Goal: Use online tool/utility: Utilize a website feature to perform a specific function

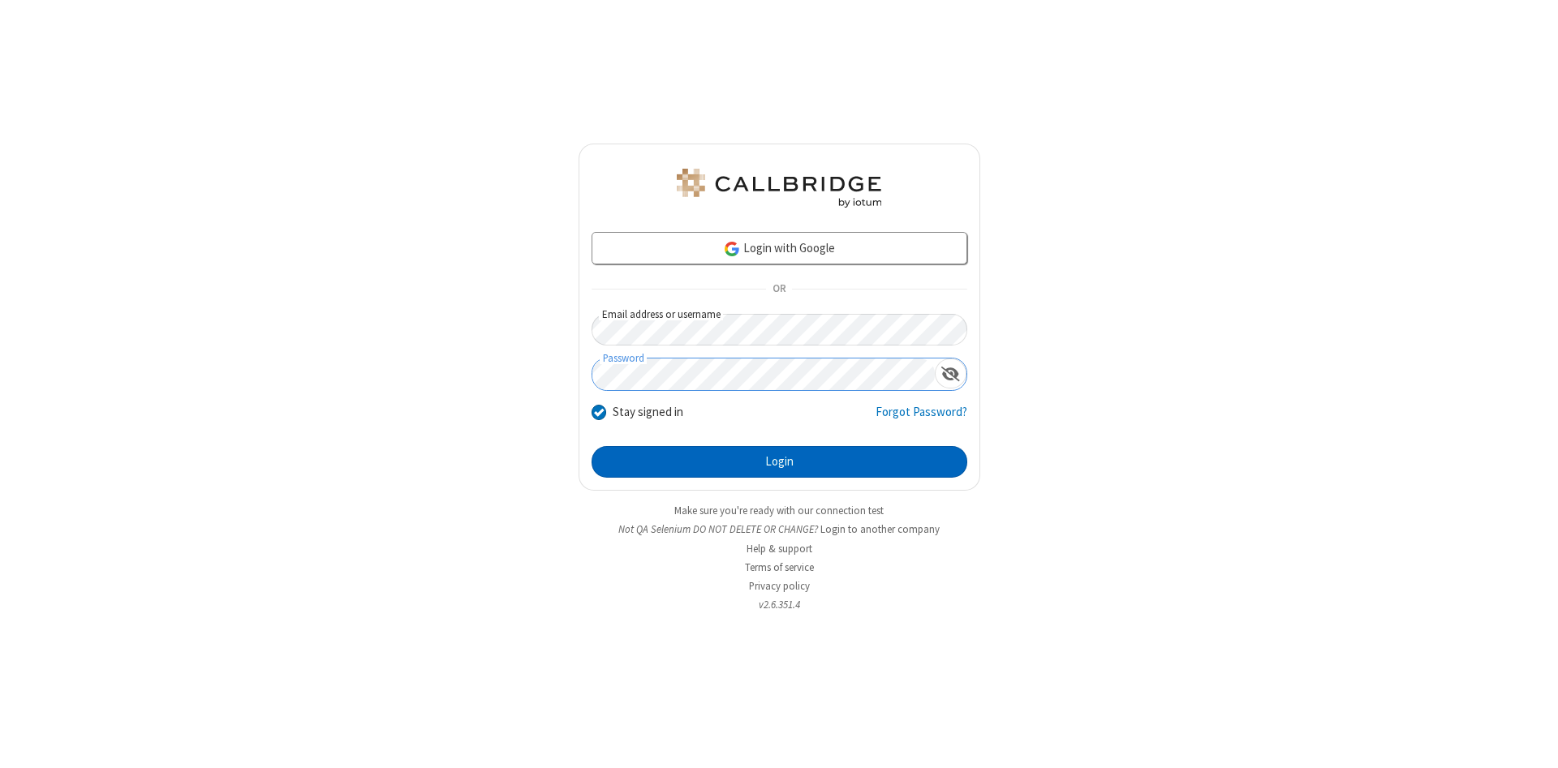
click at [779, 462] on button "Login" at bounding box center [779, 462] width 376 height 32
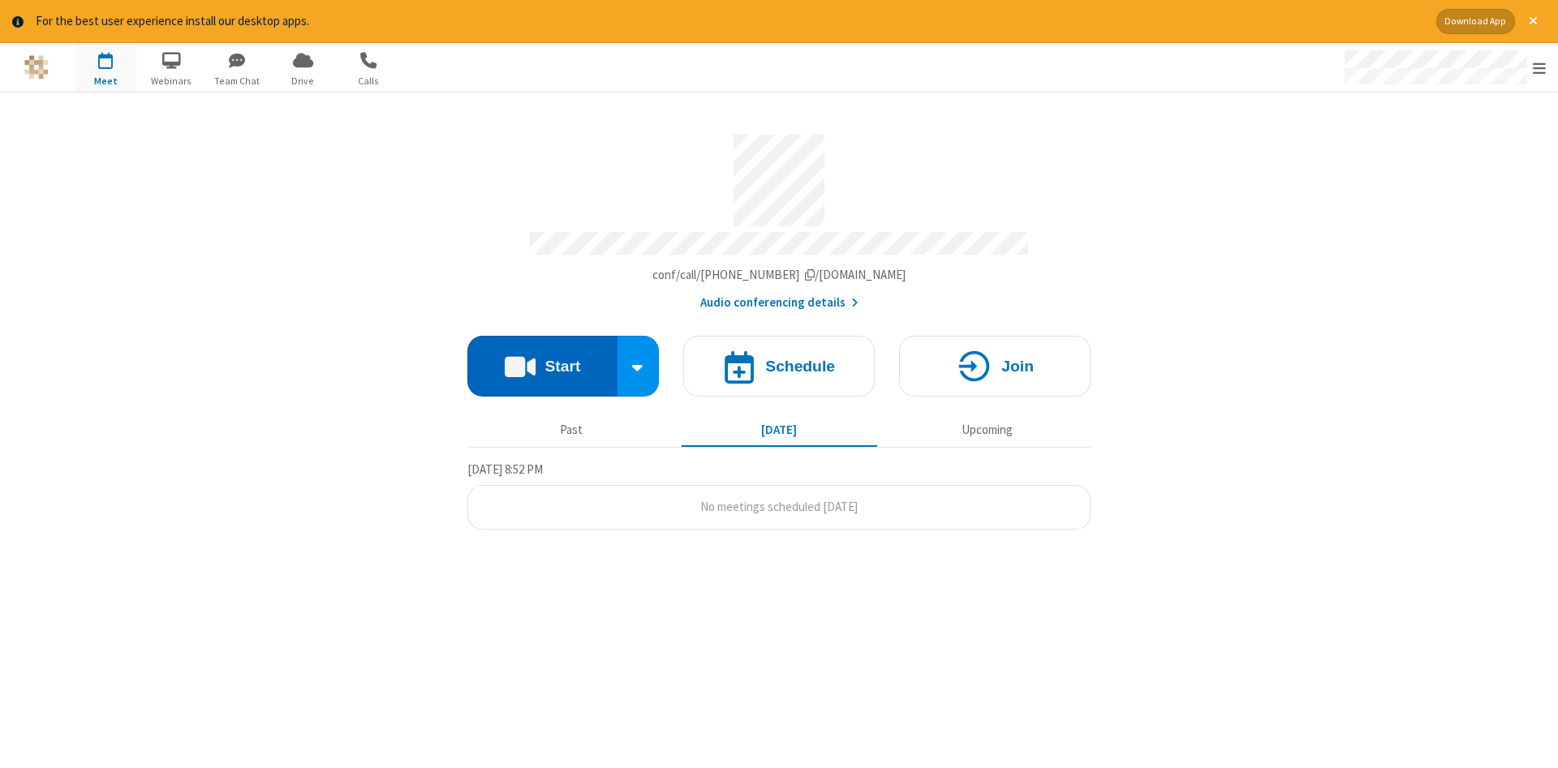
click at [542, 360] on button "Start" at bounding box center [542, 366] width 150 height 61
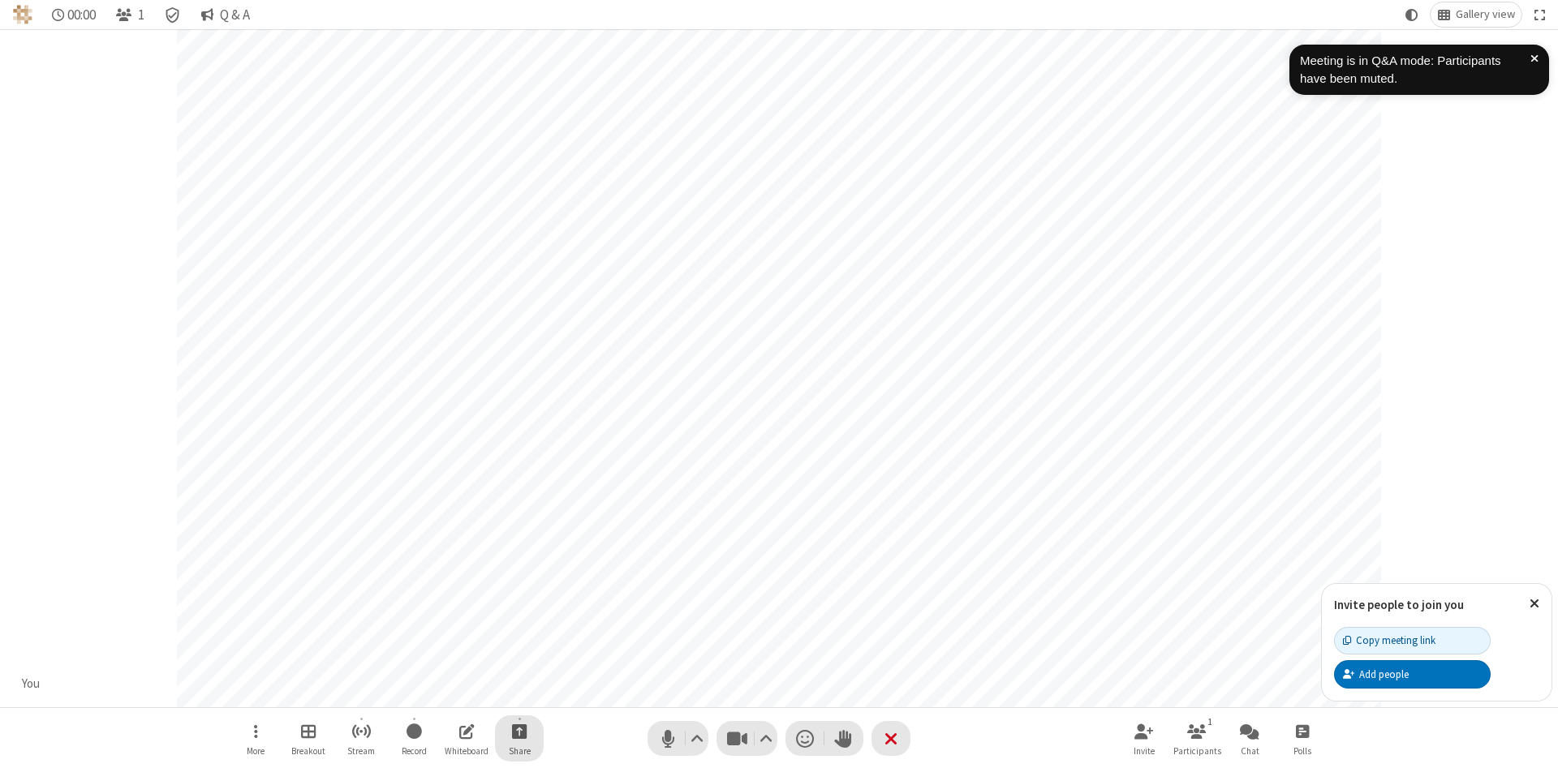
click at [518, 731] on span "Start sharing" at bounding box center [519, 731] width 15 height 20
click at [518, 632] on span "Share additional camera" at bounding box center [529, 636] width 120 height 14
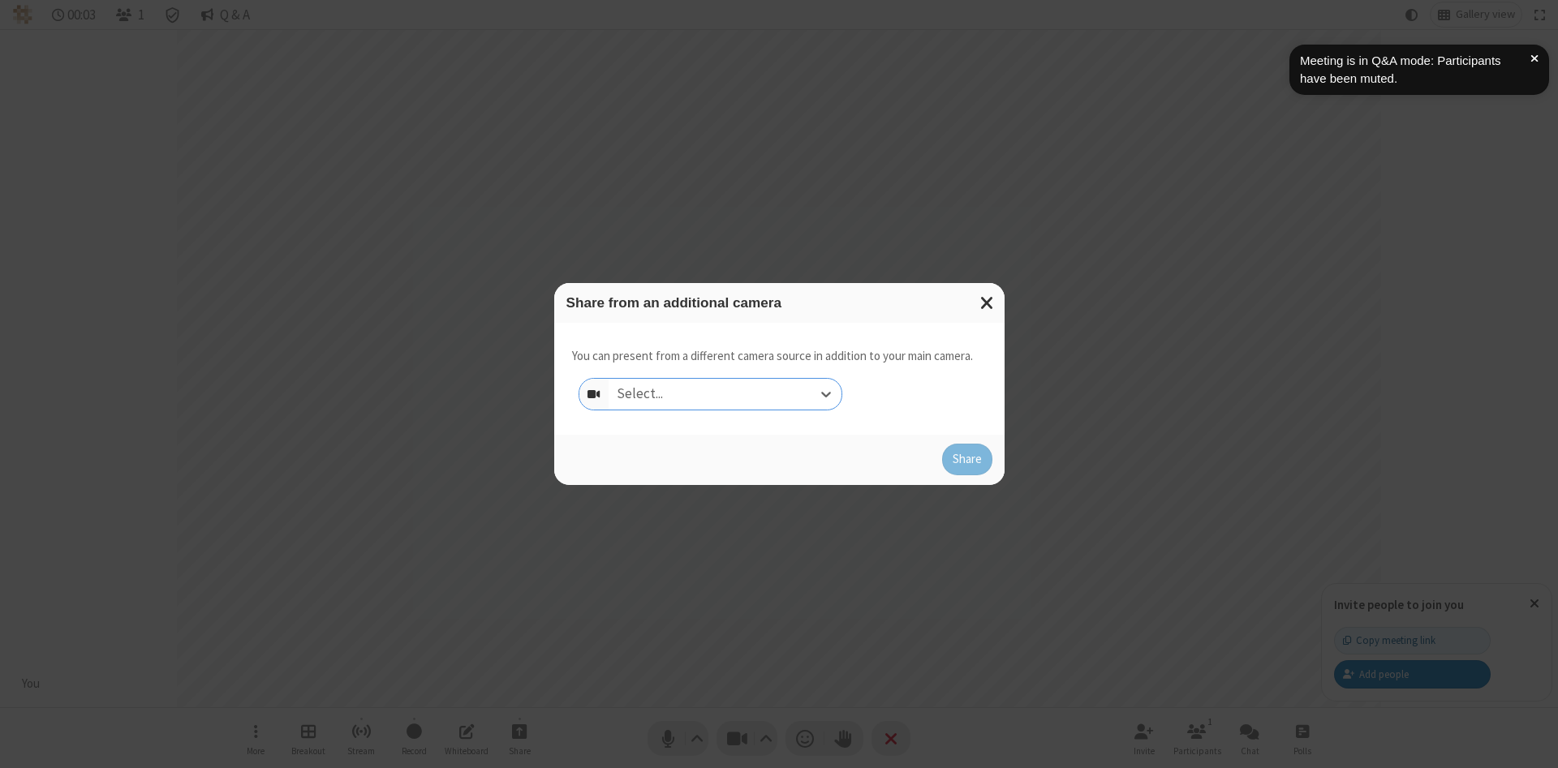
click at [725, 394] on div "Select..." at bounding box center [725, 394] width 233 height 31
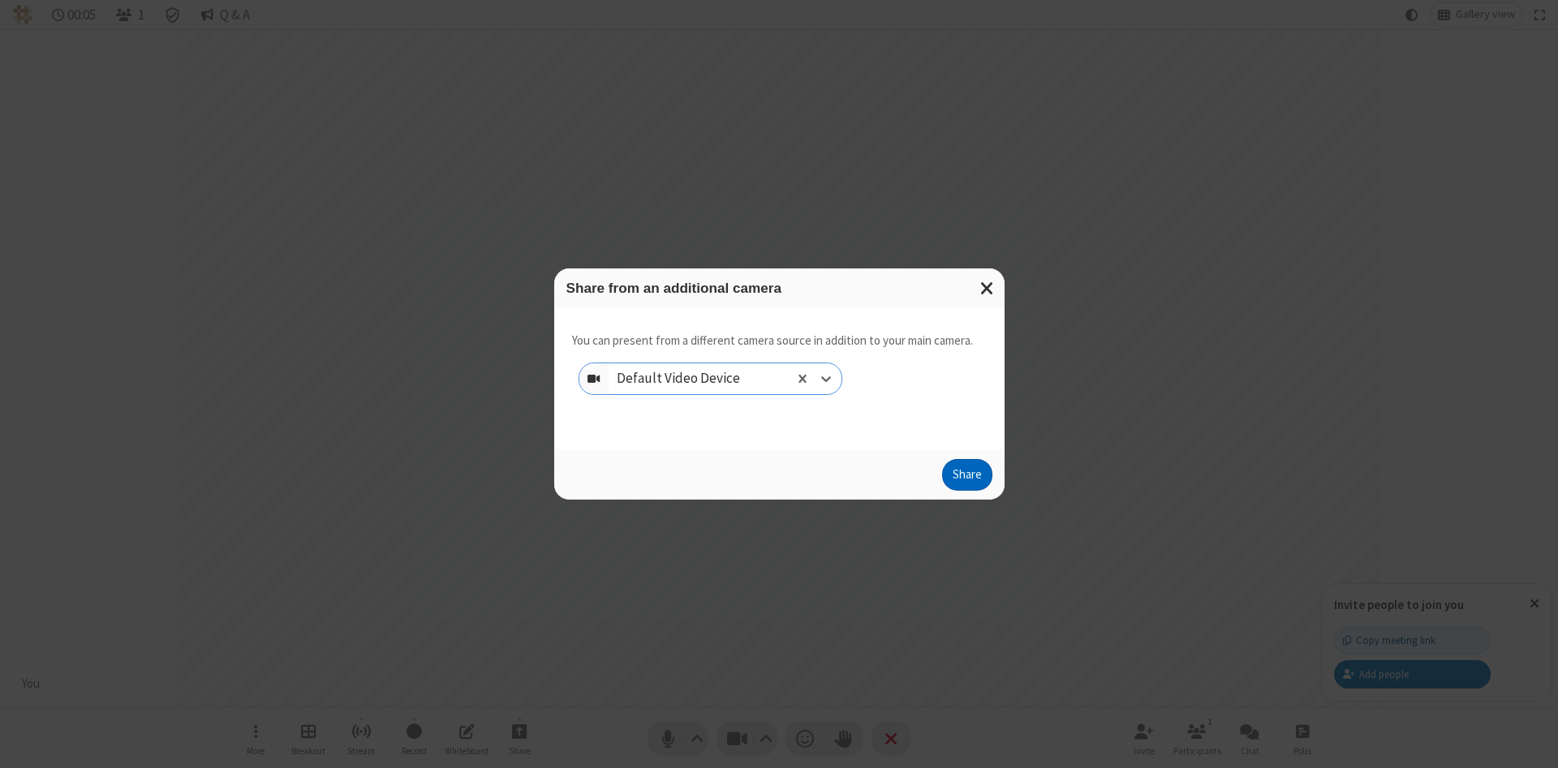
click at [966, 479] on button "Share" at bounding box center [967, 475] width 50 height 32
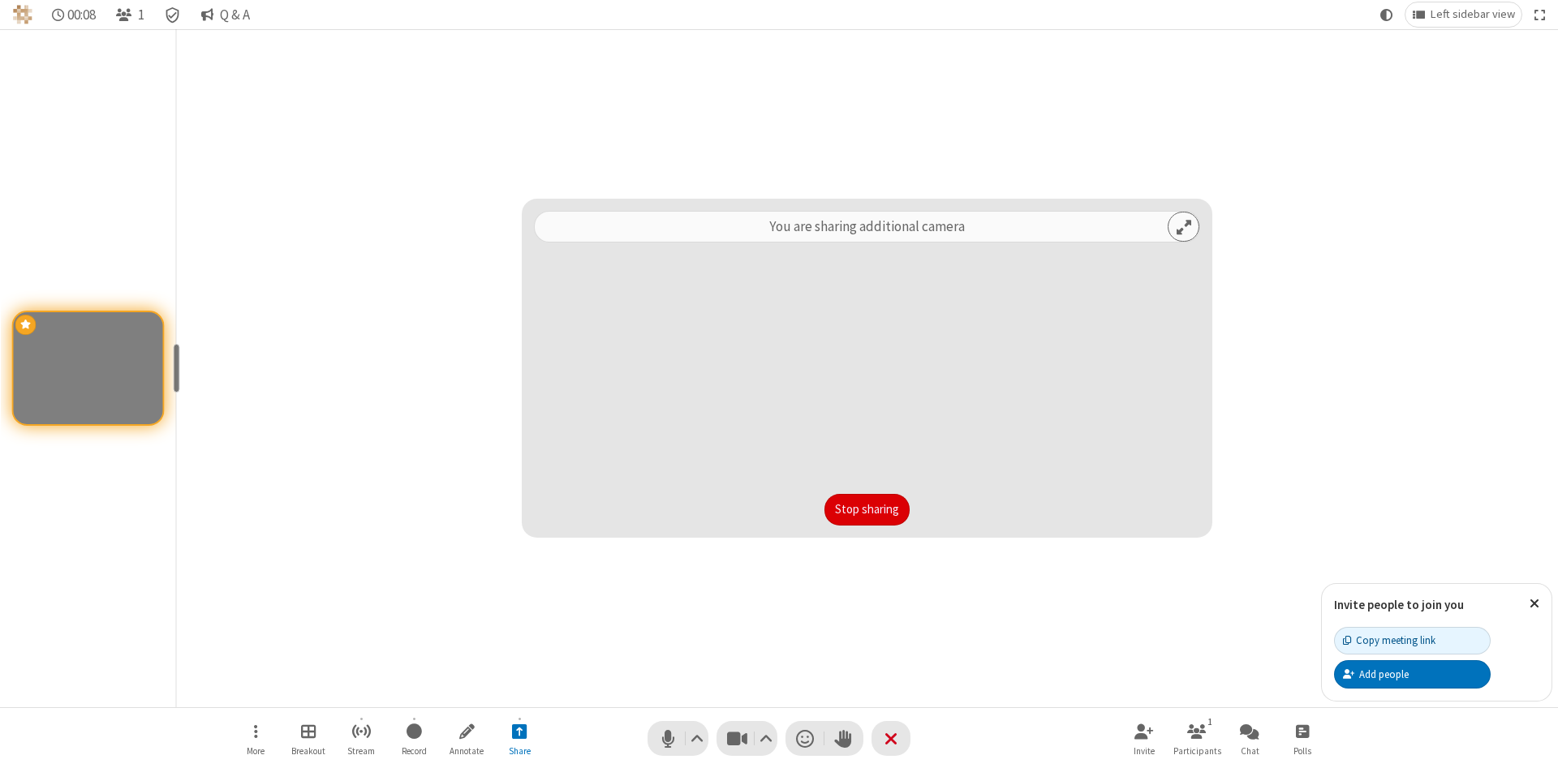
click at [867, 510] on button "Stop sharing" at bounding box center [866, 510] width 85 height 32
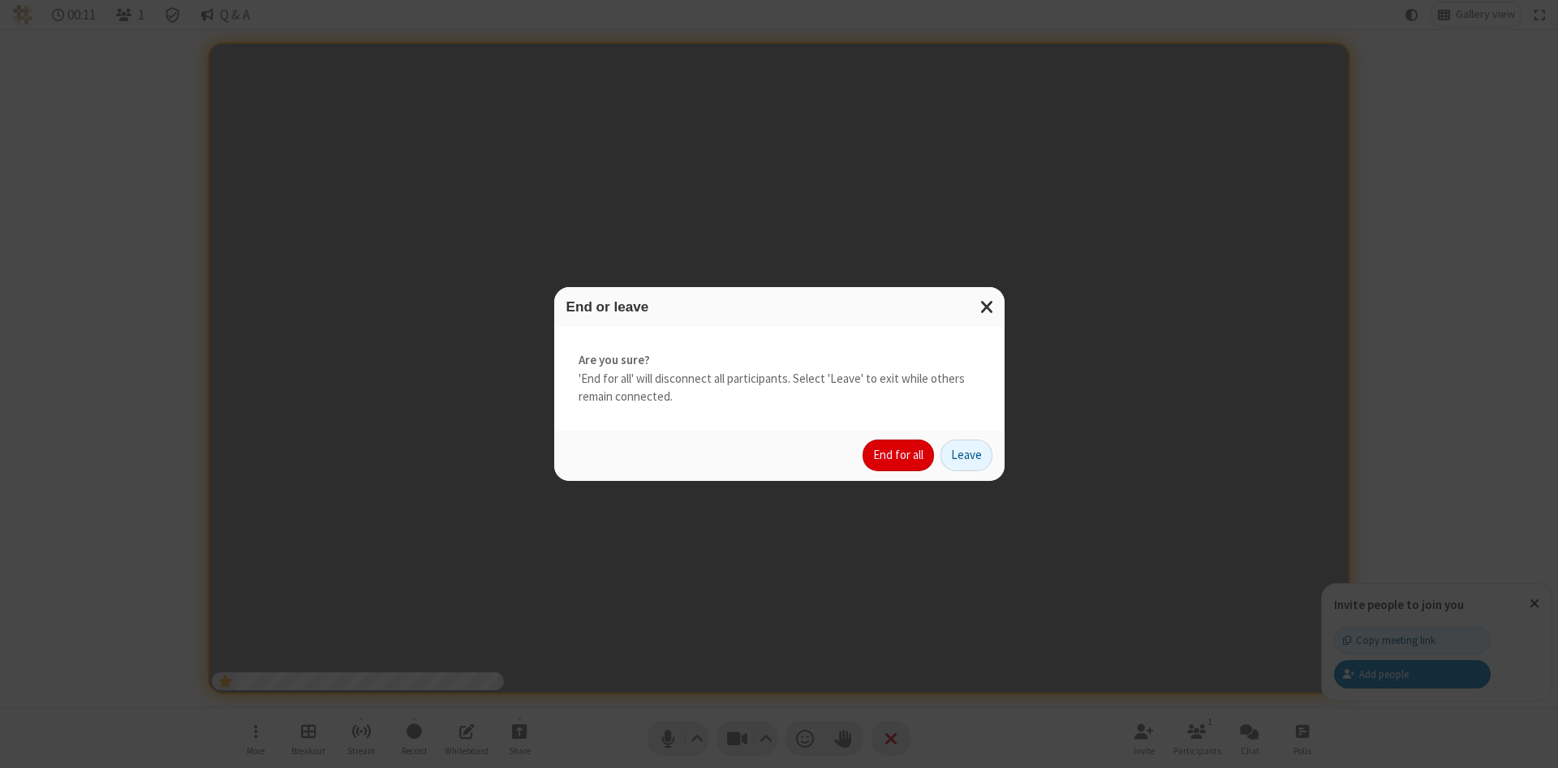
click at [899, 455] on button "End for all" at bounding box center [897, 456] width 71 height 32
